Goal: Book appointment/travel/reservation

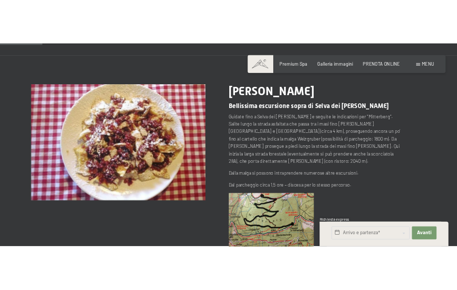
scroll to position [69, 0]
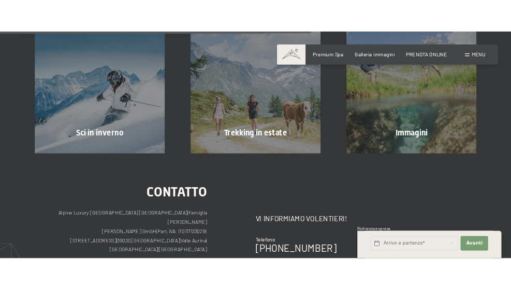
scroll to position [427, 0]
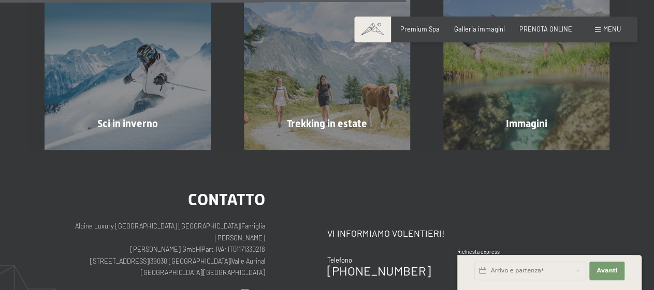
drag, startPoint x: 656, startPoint y: 60, endPoint x: 660, endPoint y: 181, distance: 121.2
click at [653, 181] on html "Prenotazione Richiesta Premium Spa Galleria immagini PRENOTA ONLINE Menu DE IT …" at bounding box center [327, 72] width 654 height 998
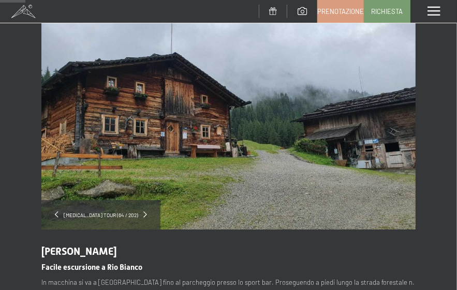
scroll to position [66, 0]
